Goal: Information Seeking & Learning: Check status

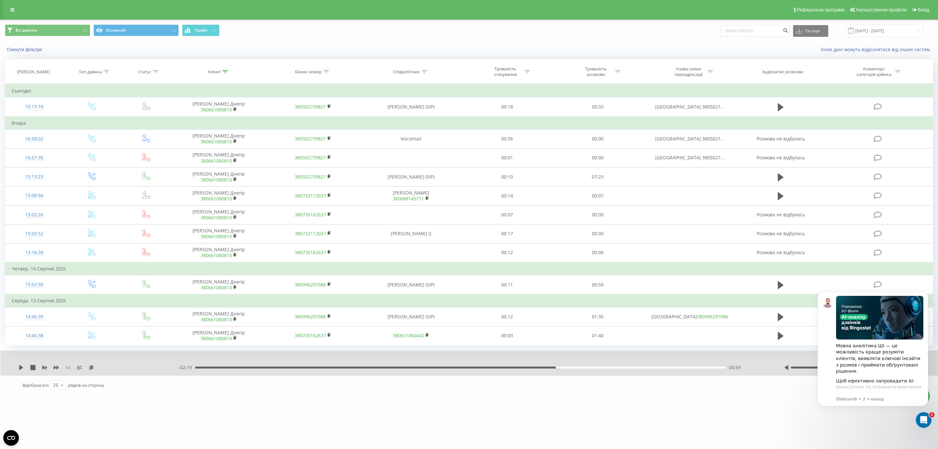
click at [9, 15] on div "Реферальна програма Налаштування профілю Вихід" at bounding box center [469, 10] width 938 height 20
click at [10, 10] on link at bounding box center [13, 9] width 12 height 9
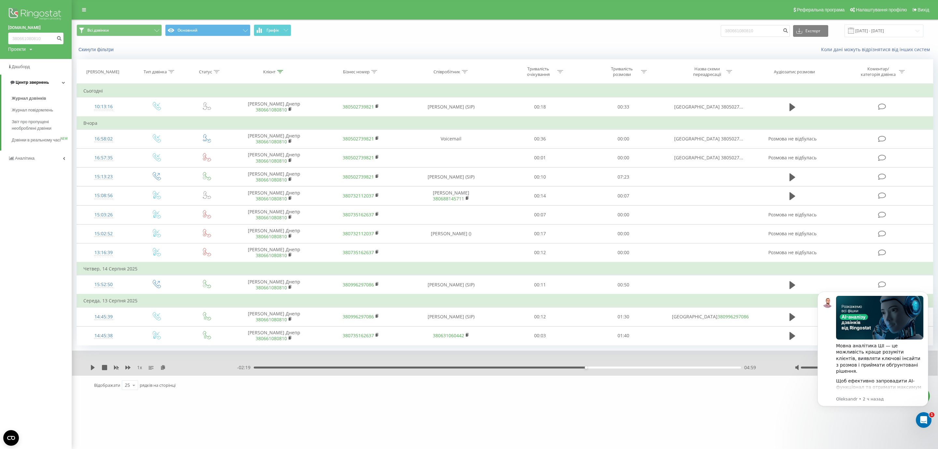
click at [41, 82] on span "Центр звернень" at bounding box center [32, 82] width 33 height 5
click at [47, 83] on link "Центр звернень" at bounding box center [36, 83] width 72 height 16
click at [51, 101] on link "Журнал дзвінків" at bounding box center [42, 99] width 60 height 12
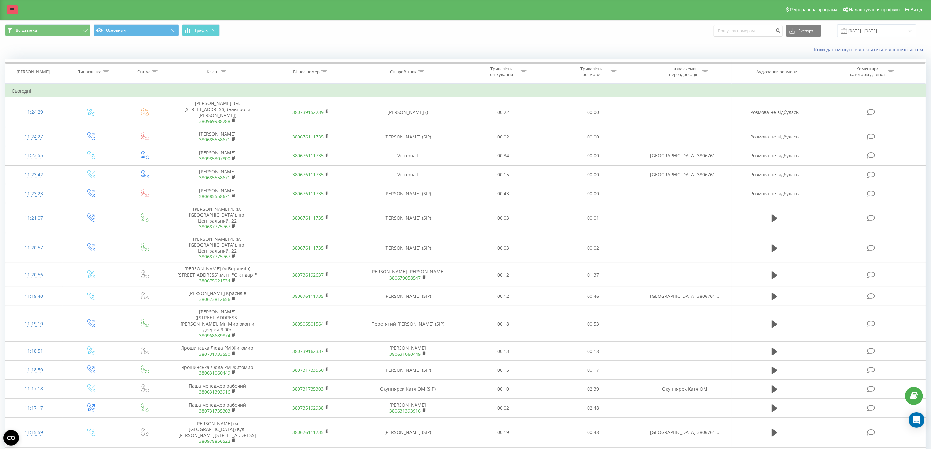
click at [11, 12] on link at bounding box center [13, 9] width 12 height 9
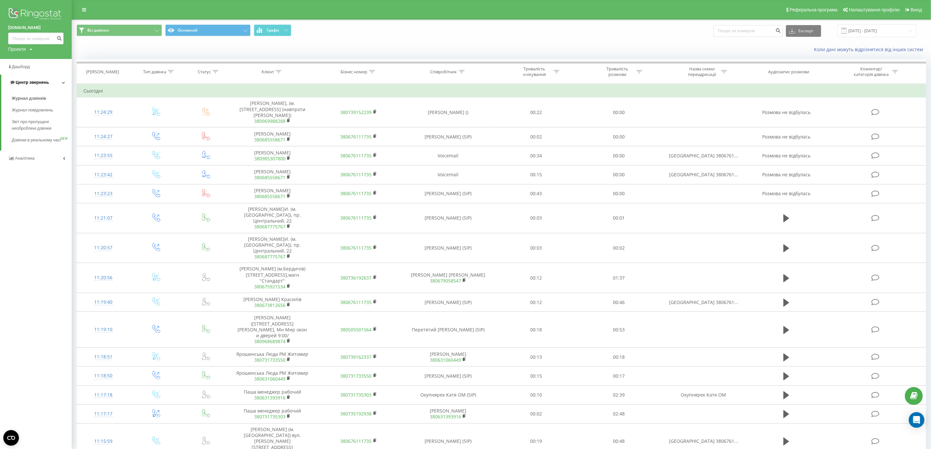
click at [29, 83] on span "Центр звернень" at bounding box center [32, 82] width 33 height 5
click at [29, 83] on span "Центр звернень" at bounding box center [30, 82] width 33 height 5
click at [36, 103] on link "Журнал дзвінків" at bounding box center [42, 99] width 60 height 12
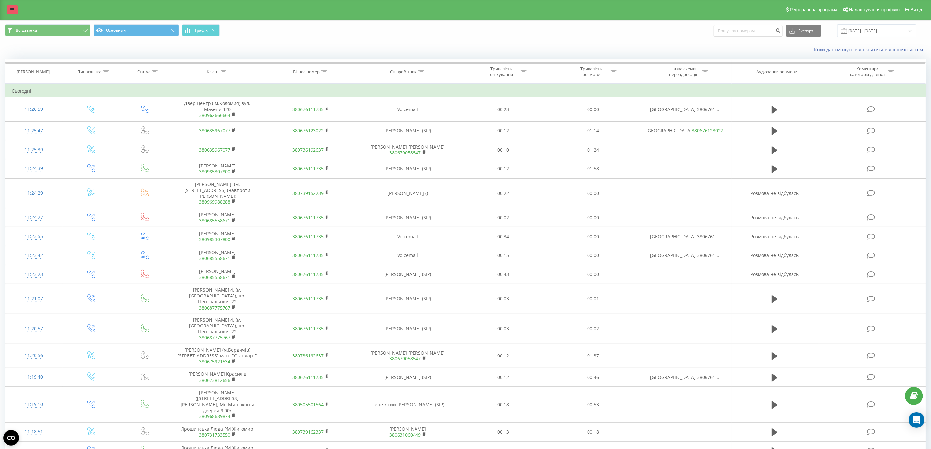
click at [10, 10] on link at bounding box center [13, 9] width 12 height 9
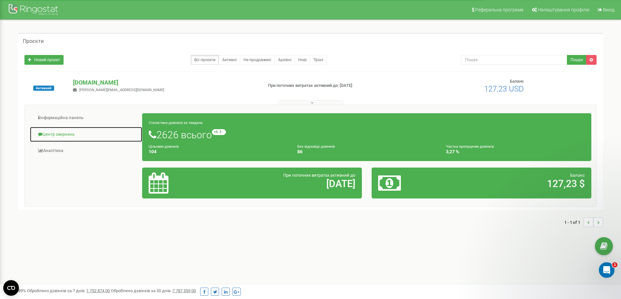
click at [51, 134] on link "Центр звернень" at bounding box center [86, 135] width 113 height 16
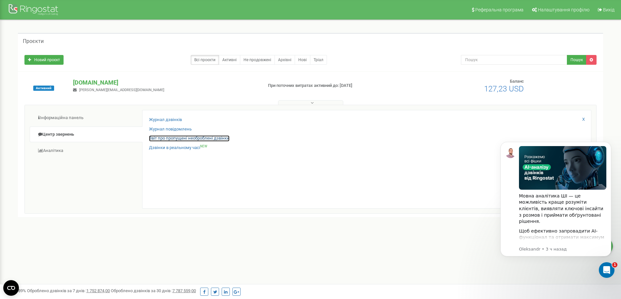
click at [167, 139] on link "Звіт про пропущені необроблені дзвінки" at bounding box center [189, 139] width 80 height 6
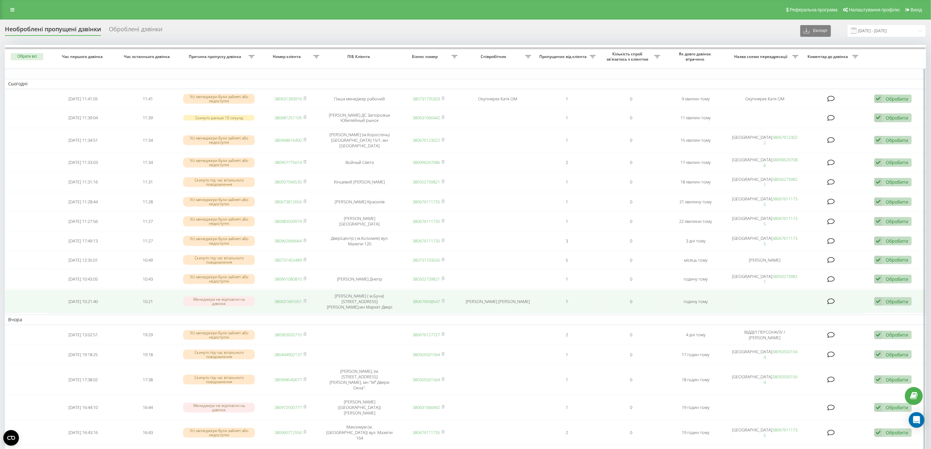
click at [307, 300] on td "380631691051" at bounding box center [290, 302] width 65 height 24
click at [306, 301] on icon at bounding box center [304, 301] width 3 height 4
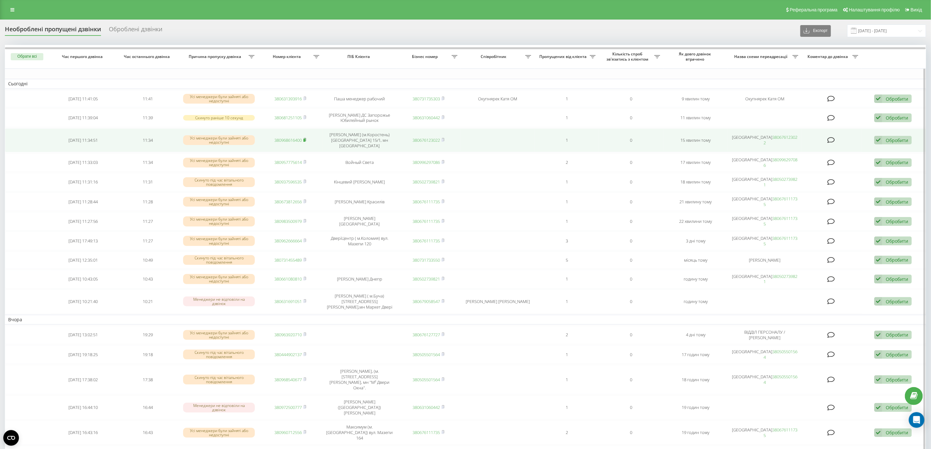
click at [306, 139] on icon at bounding box center [305, 139] width 2 height 3
click at [305, 140] on rect at bounding box center [304, 140] width 2 height 3
